Goal: Obtain resource: Download file/media

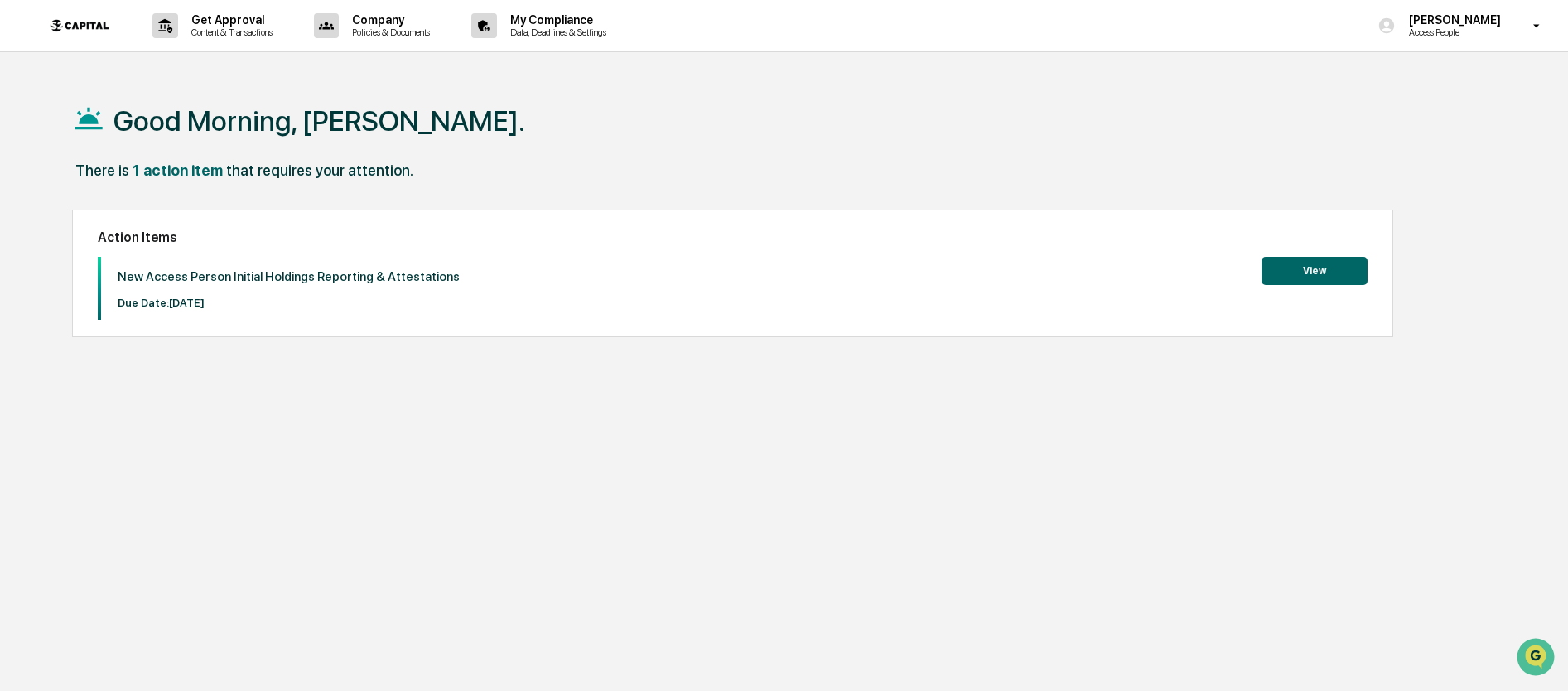
click at [1314, 268] on button "View" at bounding box center [1314, 271] width 106 height 28
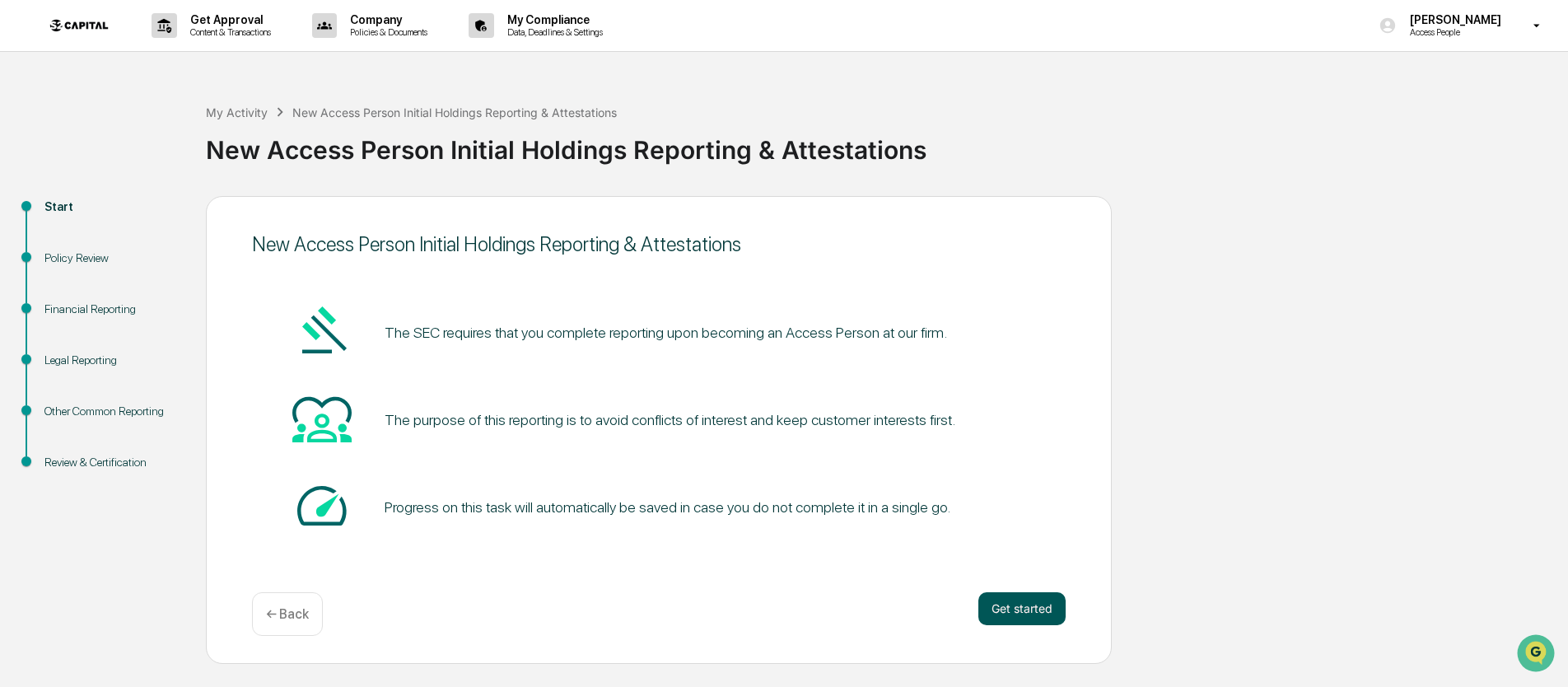
click at [1038, 608] on button "Get started" at bounding box center [1021, 608] width 87 height 33
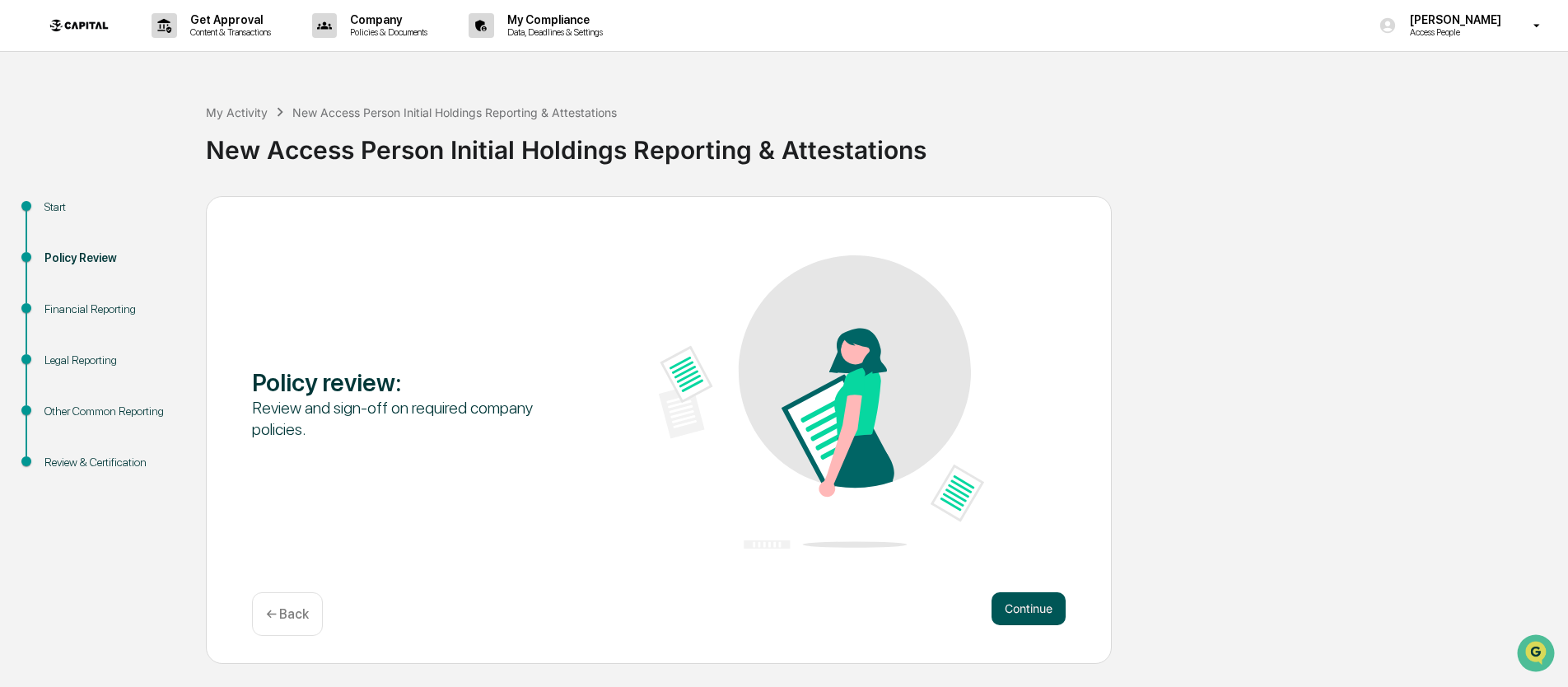
click at [1024, 612] on button "Continue" at bounding box center [1028, 608] width 75 height 33
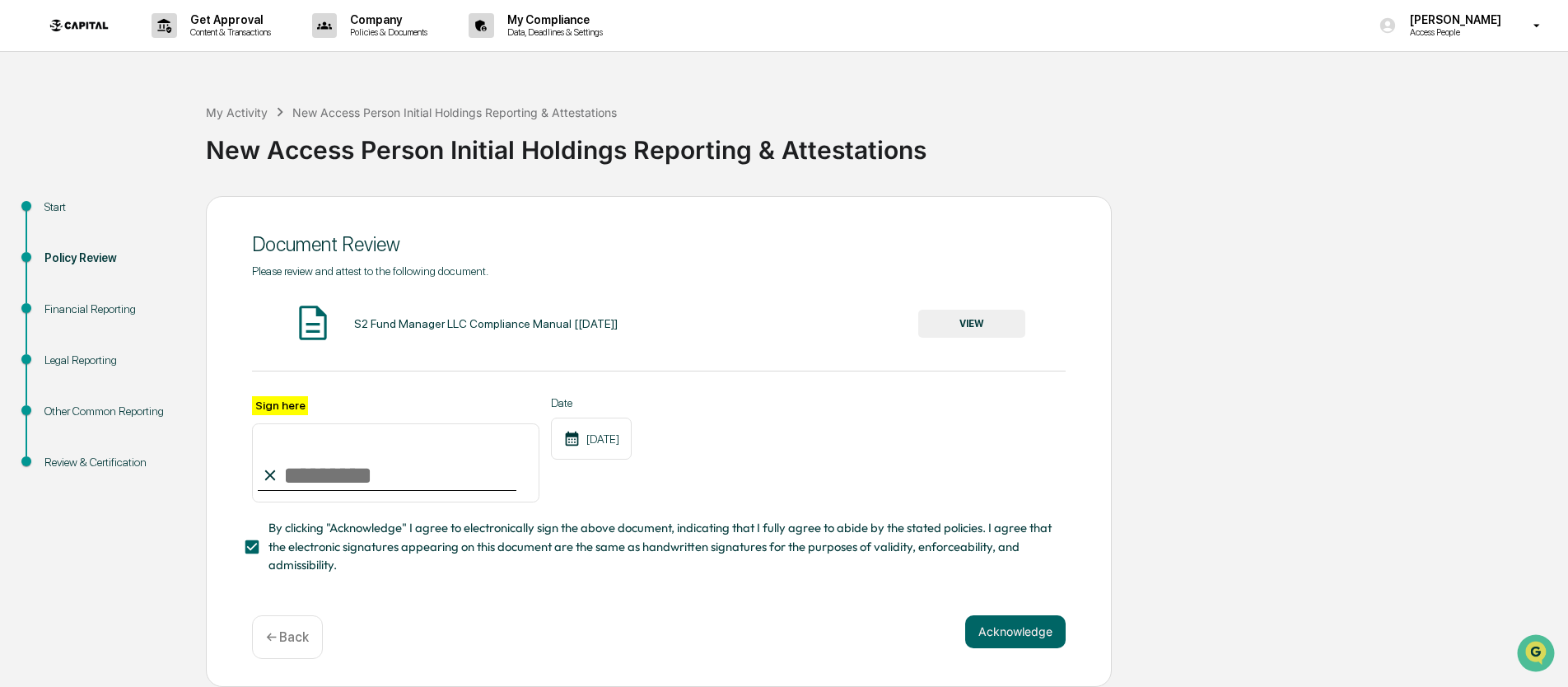
click at [304, 474] on input "Sign here" at bounding box center [395, 463] width 287 height 80
type input "**********"
click at [985, 324] on button "VIEW" at bounding box center [972, 324] width 107 height 28
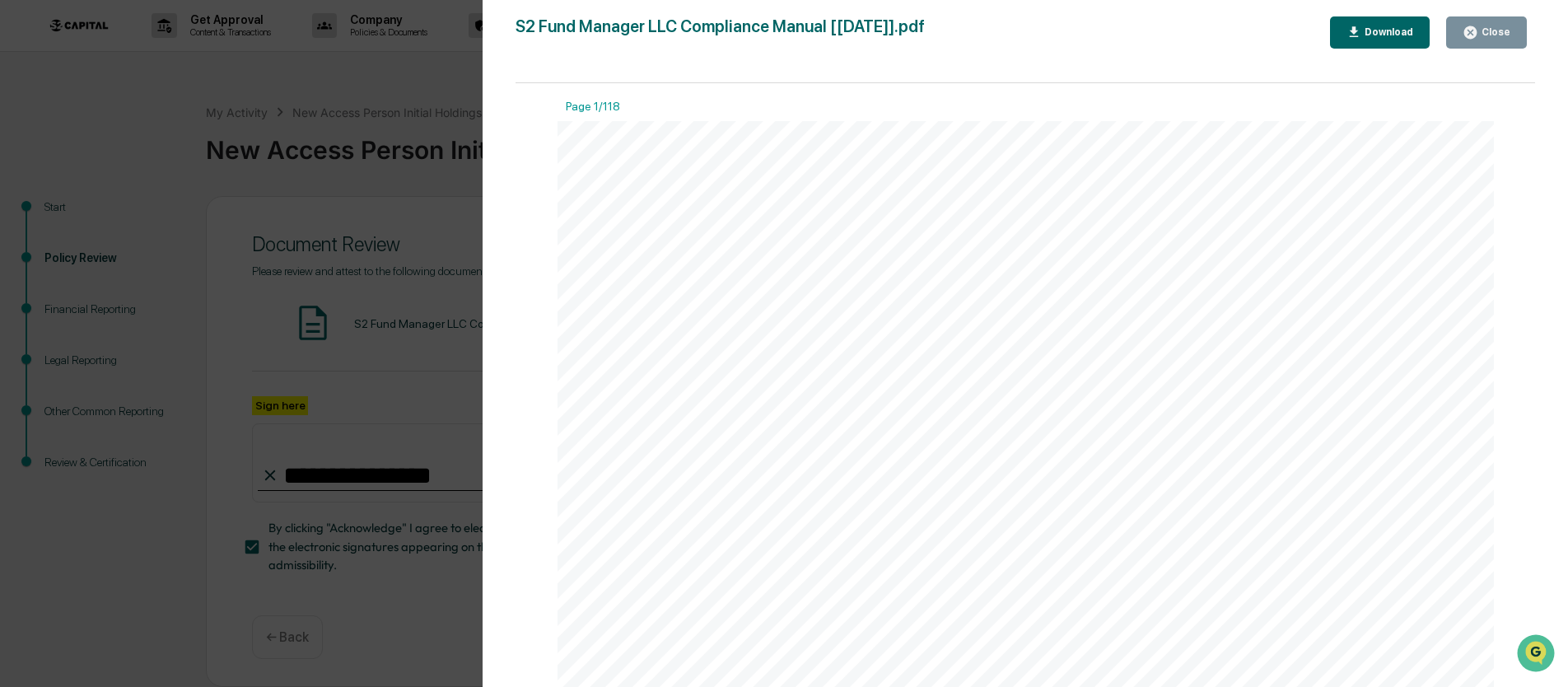
click at [1362, 33] on div "Download" at bounding box center [1387, 33] width 52 height 12
click at [1060, 404] on span "Dated Effective: [DATE]" at bounding box center [985, 399] width 257 height 25
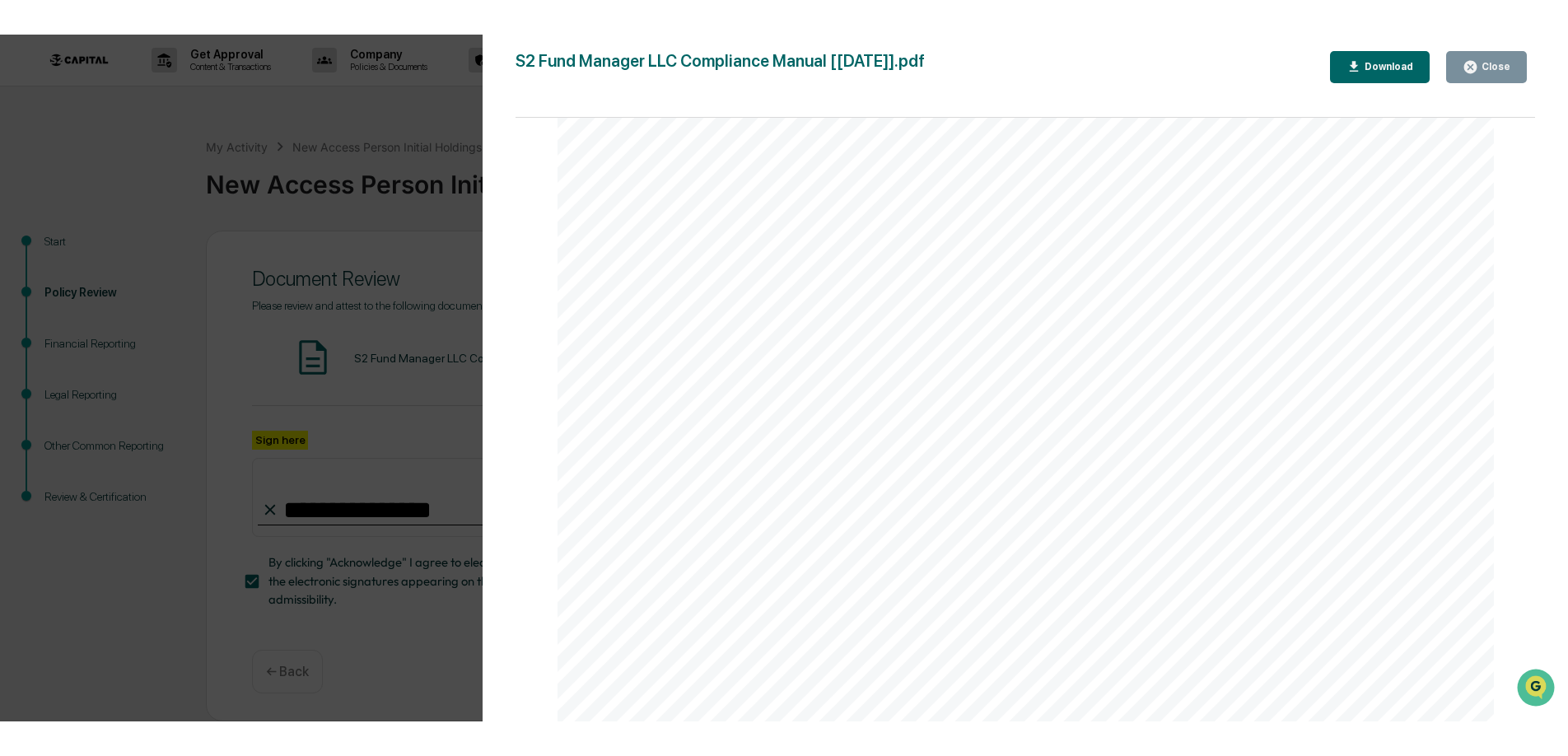
scroll to position [4037, 0]
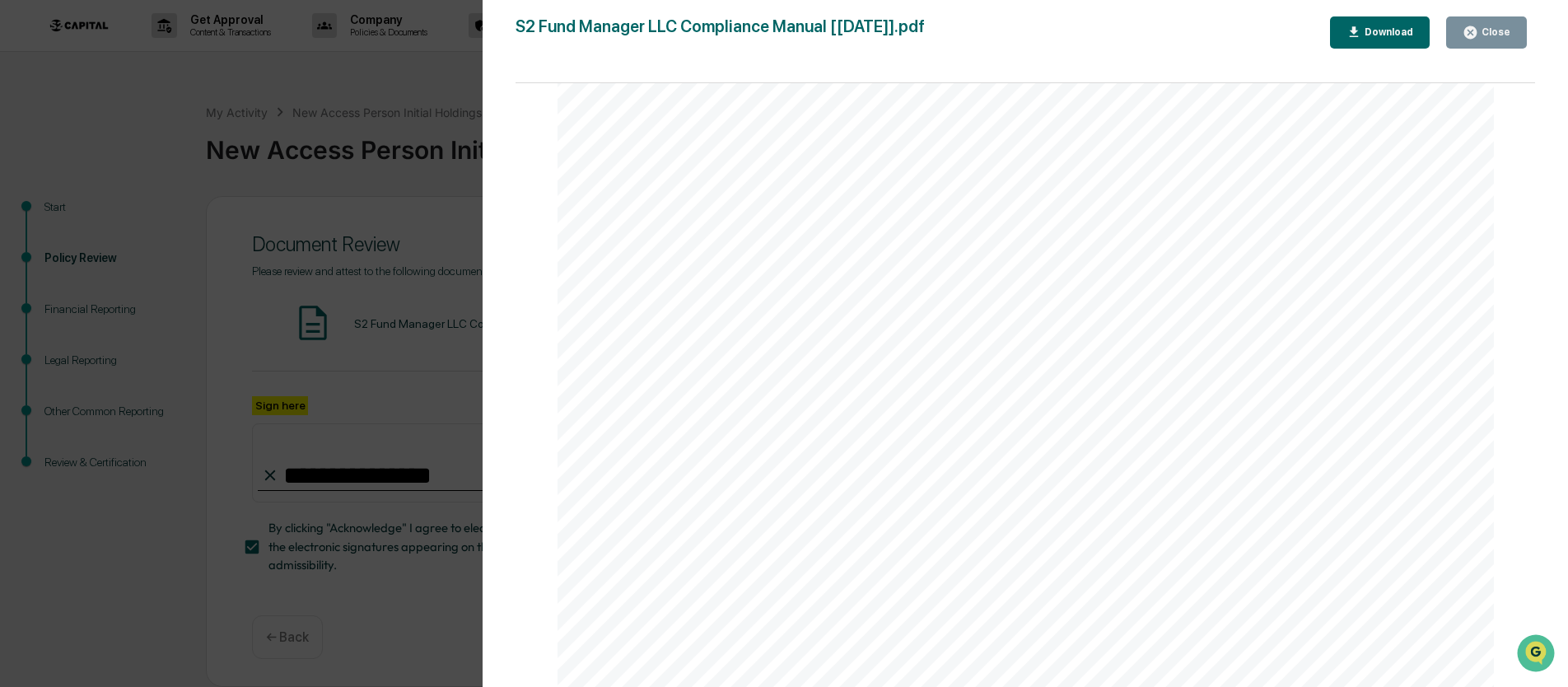
click at [436, 273] on div "Version History [DATE] 07:06 PM [PERSON_NAME] S2 Fund Manager LLC Compliance Ma…" at bounding box center [784, 343] width 1568 height 687
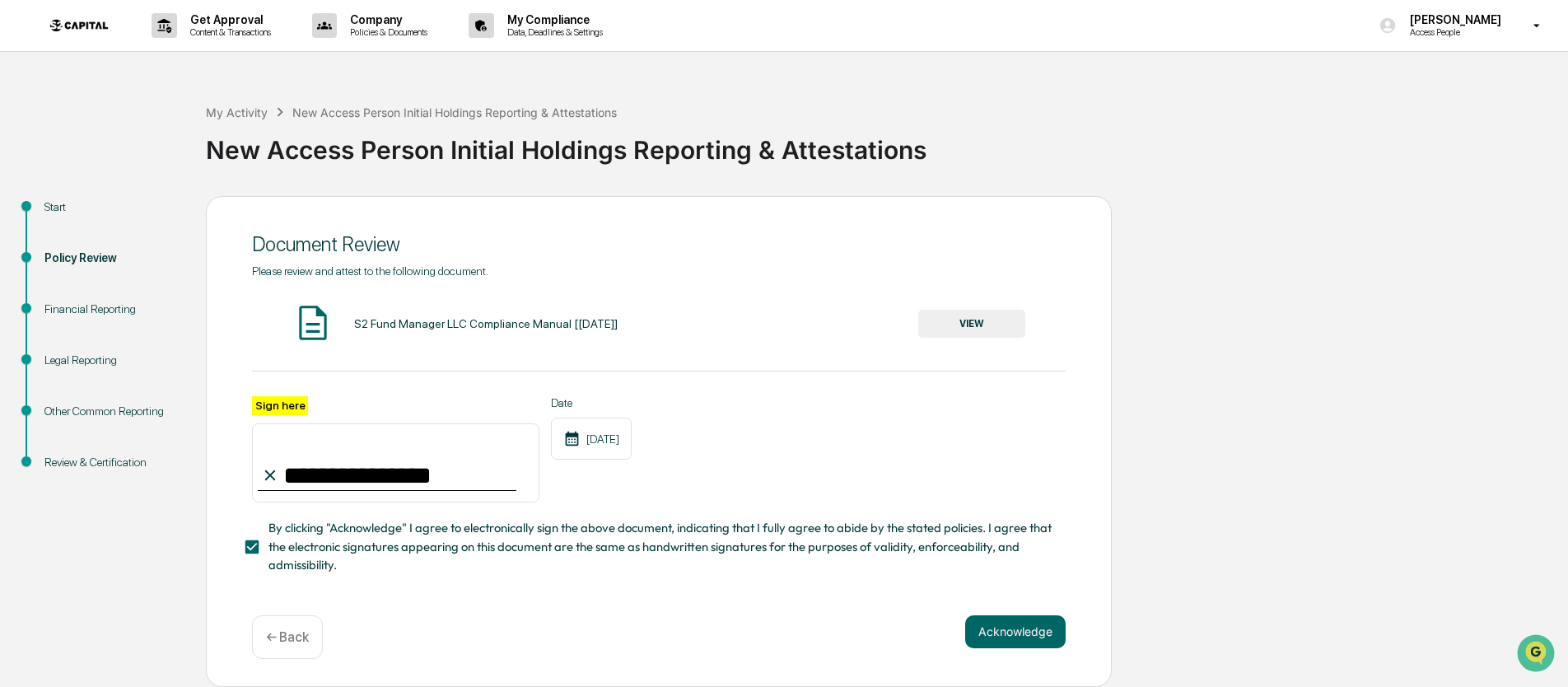
click at [280, 634] on p "← Back" at bounding box center [287, 637] width 43 height 16
